Goal: Task Accomplishment & Management: Manage account settings

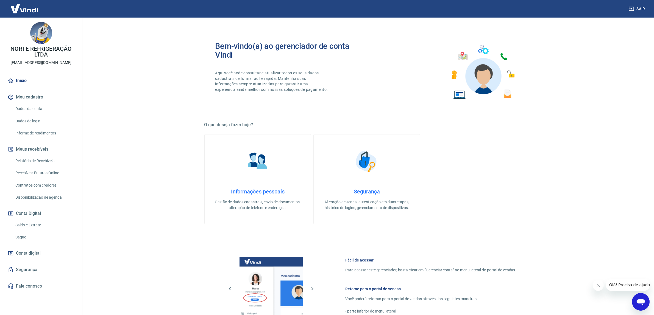
scroll to position [113, 0]
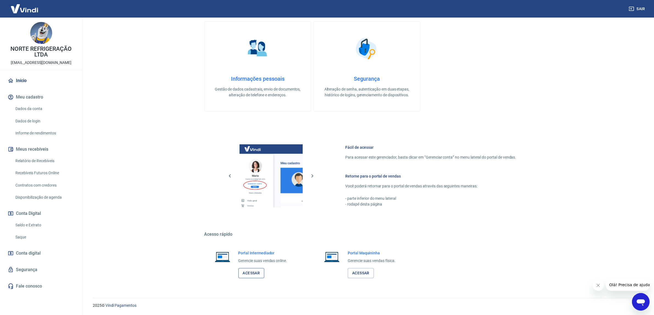
click at [255, 273] on link "Acessar" at bounding box center [251, 273] width 26 height 10
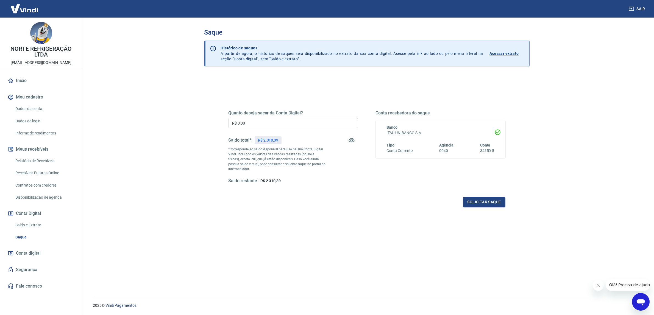
click at [312, 125] on input "R$ 0,00" at bounding box center [293, 123] width 130 height 10
type input "R$ 2.310,39"
click at [490, 200] on button "Solicitar saque" at bounding box center [484, 202] width 42 height 10
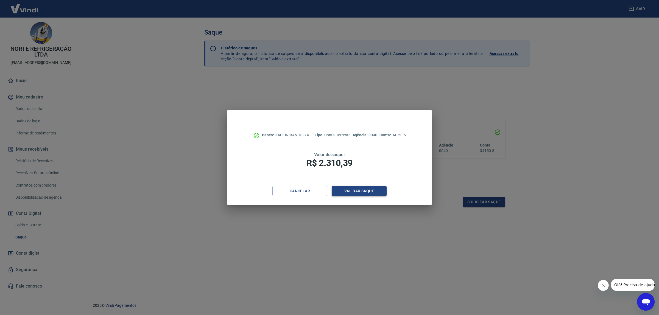
click at [378, 191] on button "Validar saque" at bounding box center [359, 191] width 55 height 10
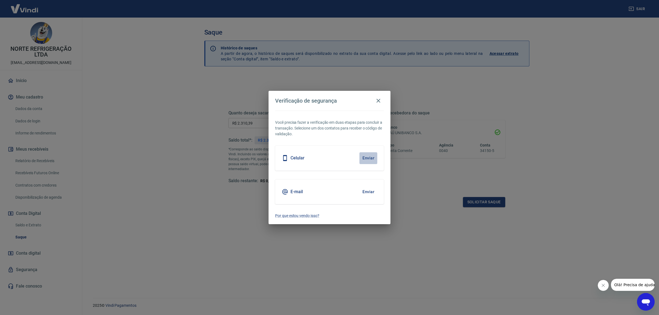
click at [368, 157] on button "Enviar" at bounding box center [368, 158] width 18 height 12
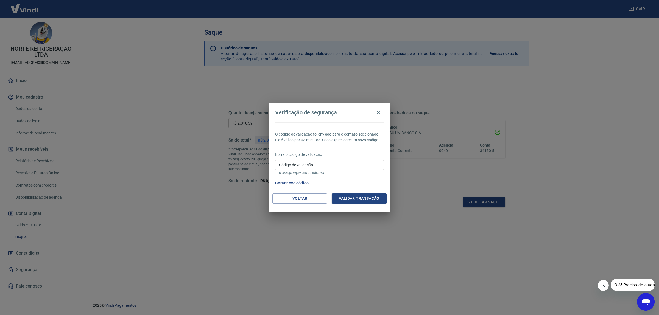
click at [600, 285] on button "Fechar mensagem da empresa" at bounding box center [602, 285] width 11 height 11
click at [293, 201] on button "Voltar" at bounding box center [299, 199] width 55 height 10
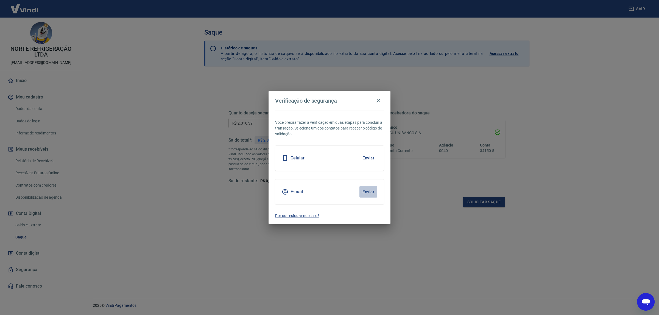
click at [371, 191] on button "Enviar" at bounding box center [368, 192] width 18 height 12
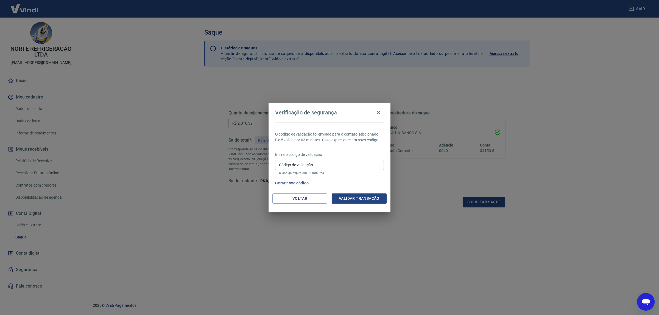
click at [287, 168] on input "Código de validação" at bounding box center [329, 165] width 109 height 10
type input "669801"
click at [375, 199] on button "Validar transação" at bounding box center [359, 199] width 55 height 10
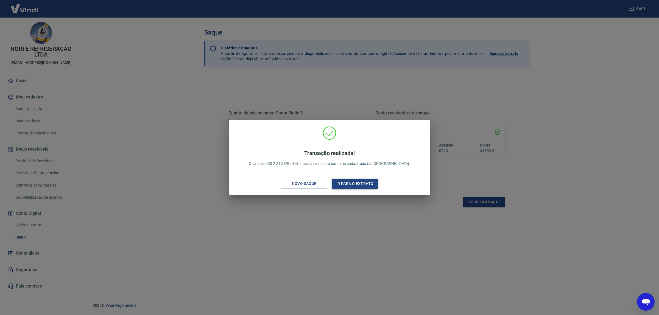
click at [362, 183] on button "Ir para o extrato" at bounding box center [355, 184] width 46 height 10
